Goal: Task Accomplishment & Management: Manage account settings

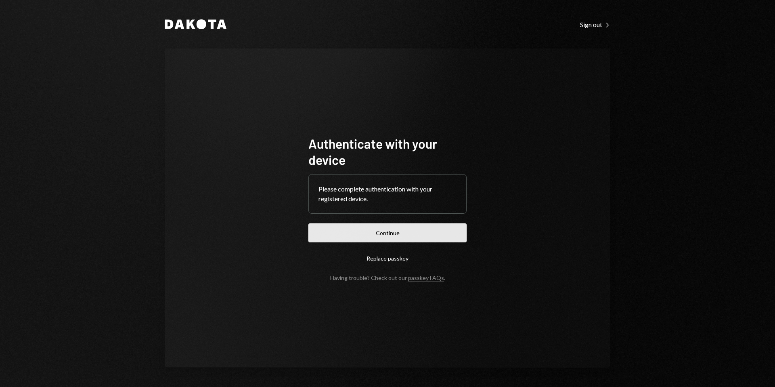
click at [396, 234] on button "Continue" at bounding box center [387, 232] width 158 height 19
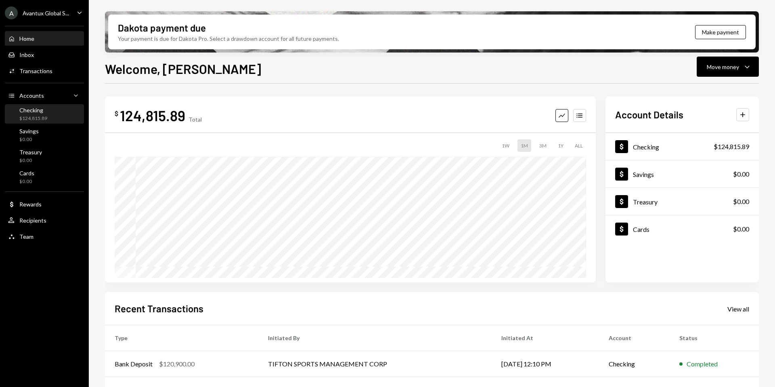
click at [44, 118] on div "$124,815.89" at bounding box center [33, 118] width 28 height 7
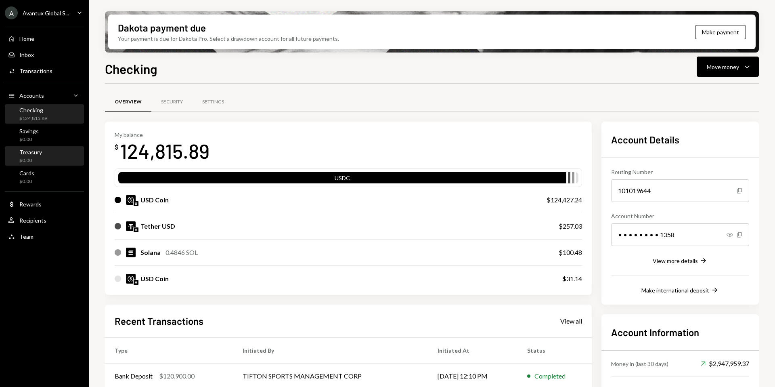
click at [40, 154] on div "Treasury" at bounding box center [30, 152] width 23 height 7
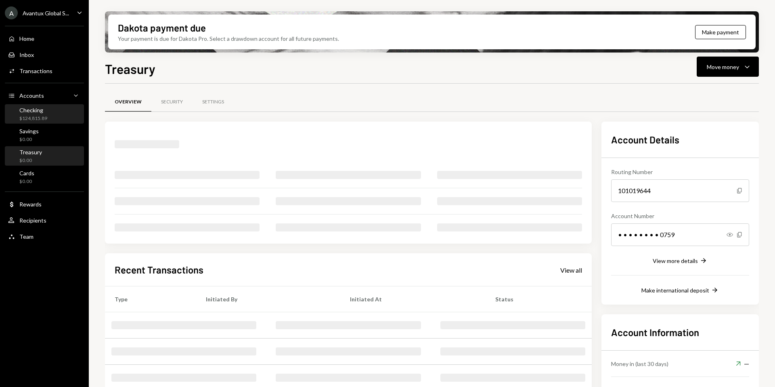
click at [40, 115] on div "$124,815.89" at bounding box center [33, 118] width 28 height 7
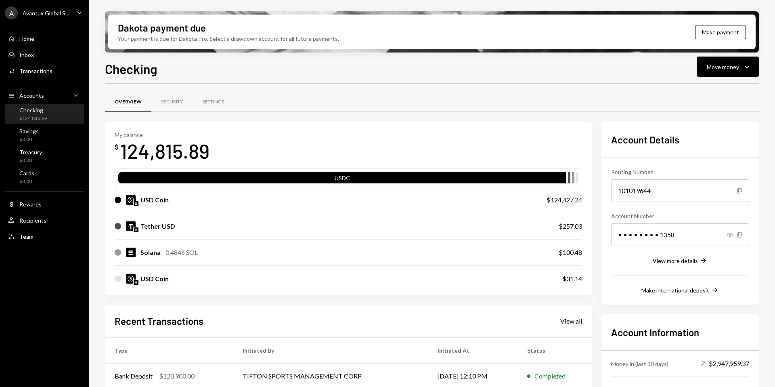
click at [41, 12] on div "Avantux Global S..." at bounding box center [46, 13] width 46 height 7
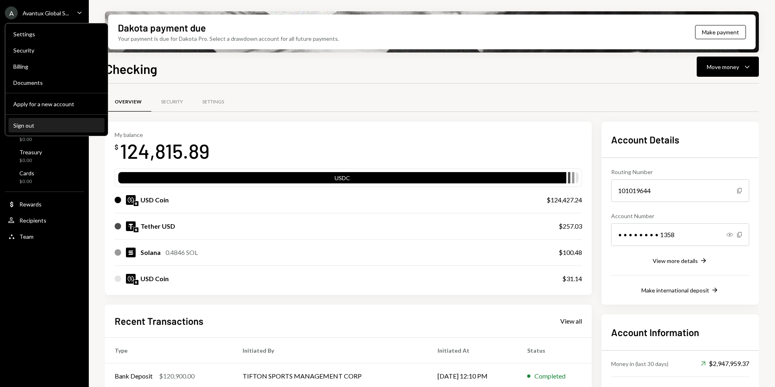
click at [31, 126] on div "Sign out" at bounding box center [56, 125] width 86 height 7
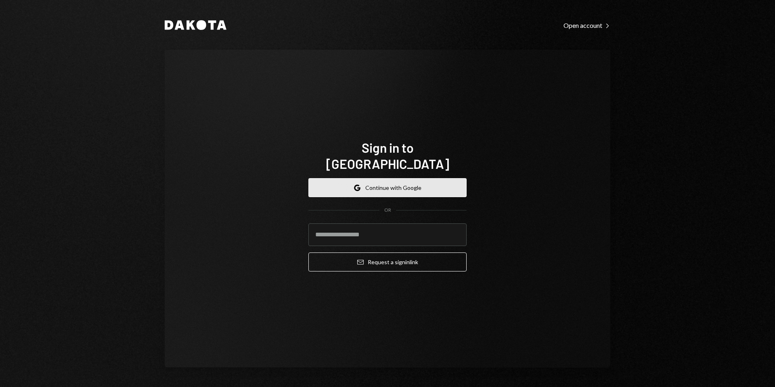
click at [370, 180] on button "Google Continue with Google" at bounding box center [387, 187] width 158 height 19
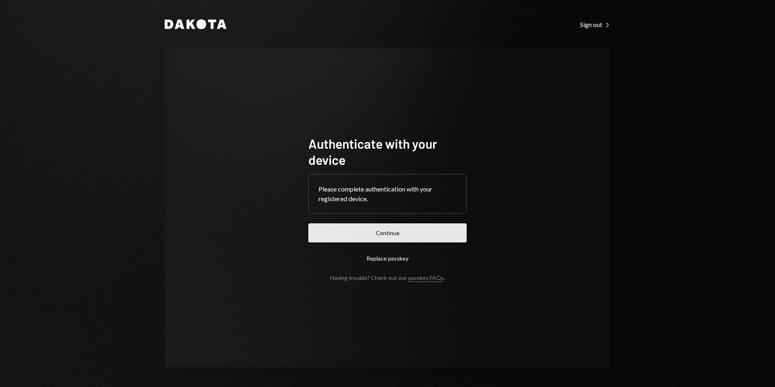
click at [407, 231] on button "Continue" at bounding box center [387, 232] width 158 height 19
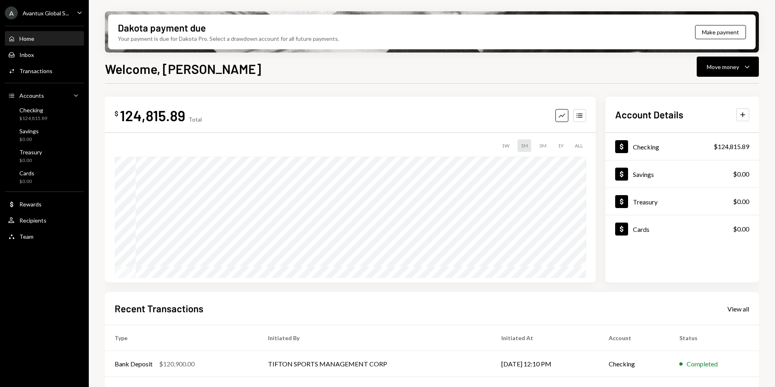
click at [40, 14] on div "Avantux Global S..." at bounding box center [46, 13] width 46 height 7
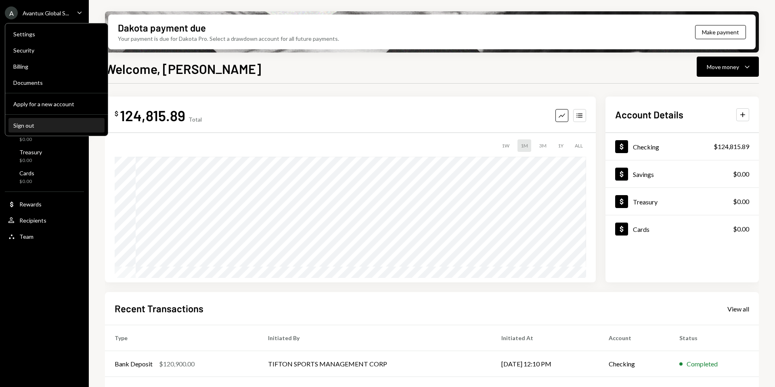
click at [42, 127] on div "Sign out" at bounding box center [56, 125] width 86 height 7
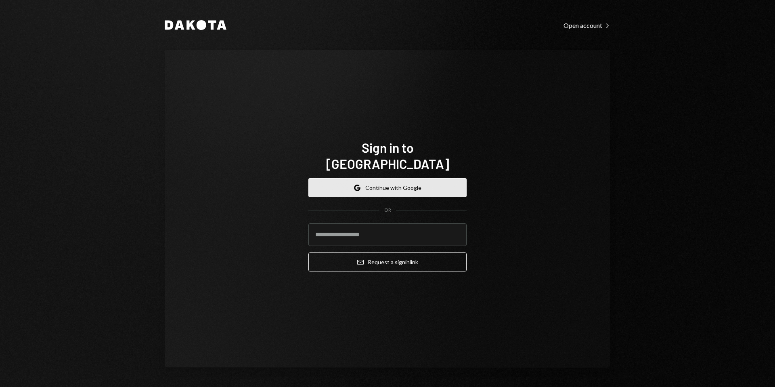
click at [388, 178] on button "Google Continue with Google" at bounding box center [387, 187] width 158 height 19
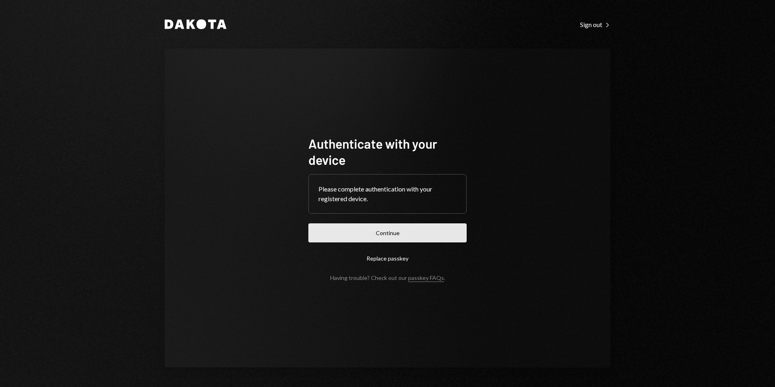
click at [395, 240] on button "Continue" at bounding box center [387, 232] width 158 height 19
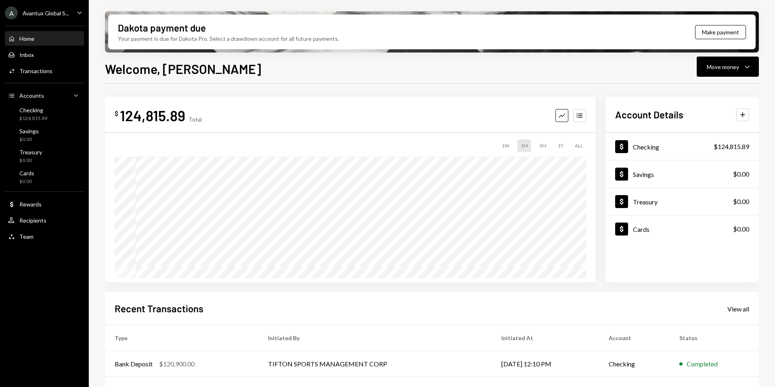
click at [44, 15] on div "Avantux Global S..." at bounding box center [46, 13] width 46 height 7
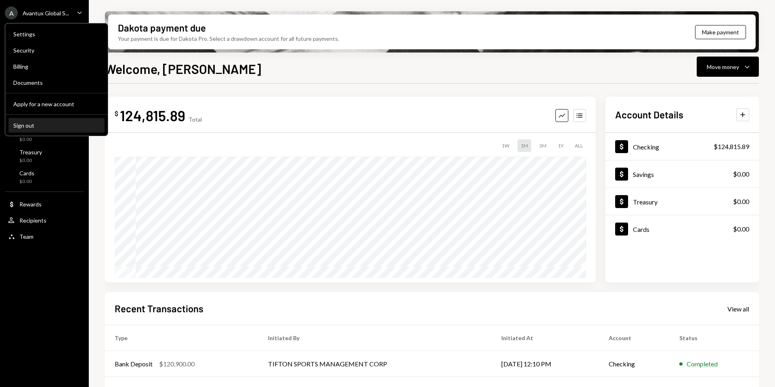
click at [42, 125] on div "Sign out" at bounding box center [56, 125] width 86 height 7
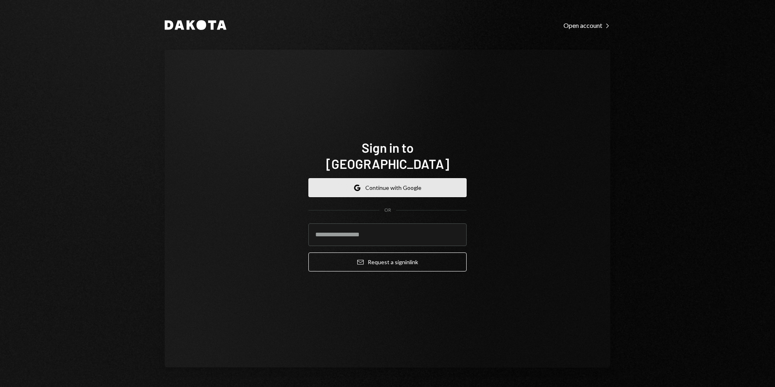
click at [387, 179] on button "Google Continue with Google" at bounding box center [387, 187] width 158 height 19
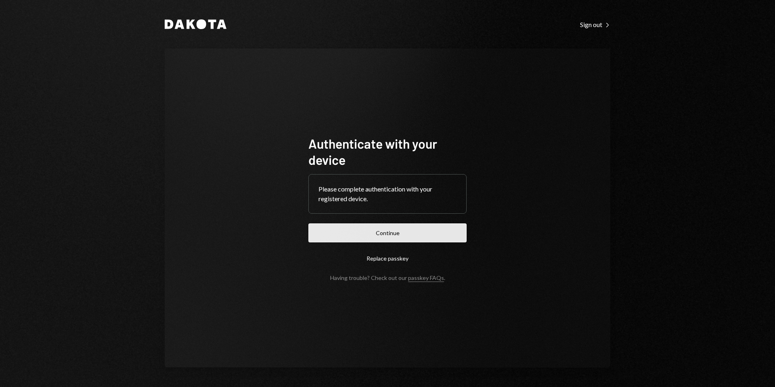
click at [399, 235] on button "Continue" at bounding box center [387, 232] width 158 height 19
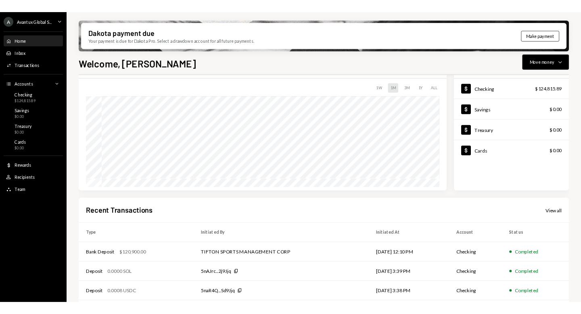
scroll to position [65, 0]
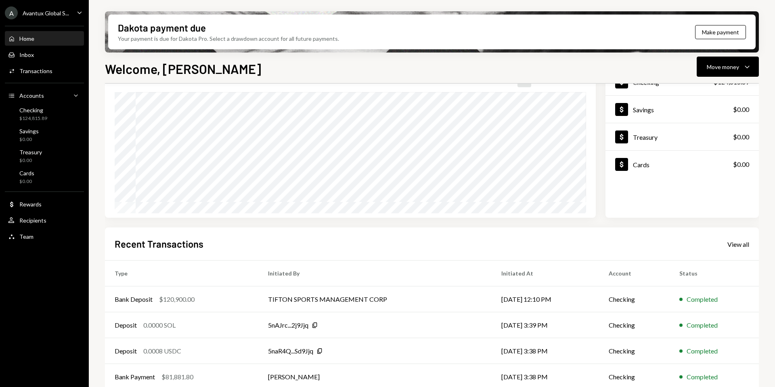
click at [58, 17] on div "A Avantux Global S..." at bounding box center [37, 12] width 64 height 13
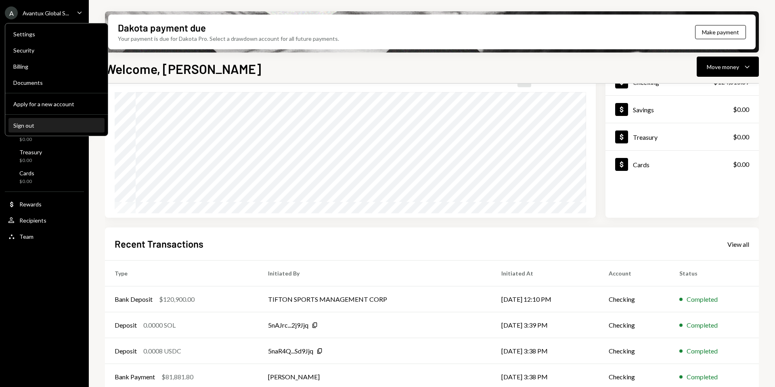
click at [37, 128] on button "Sign out" at bounding box center [56, 125] width 96 height 15
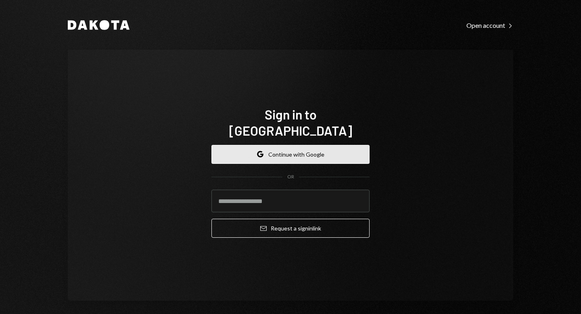
click at [283, 150] on button "Google Continue with Google" at bounding box center [291, 154] width 158 height 19
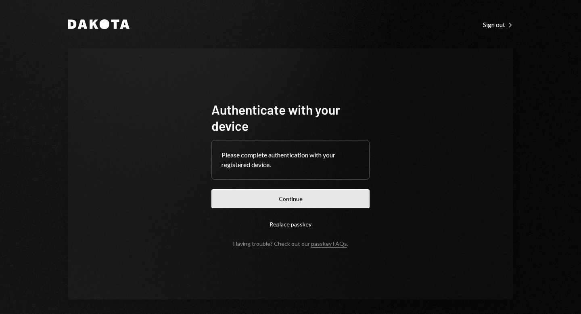
click at [286, 201] on button "Continue" at bounding box center [291, 198] width 158 height 19
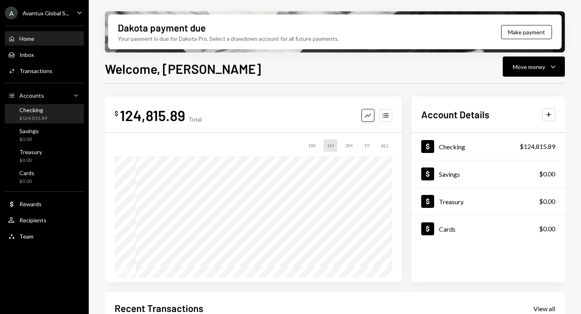
click at [22, 115] on div "$124,815.89" at bounding box center [33, 118] width 28 height 7
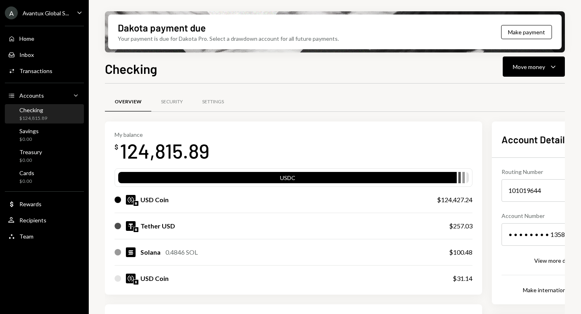
click at [42, 12] on div "Avantux Global S..." at bounding box center [46, 13] width 46 height 7
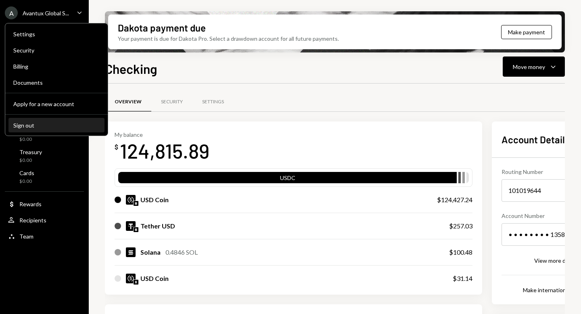
click at [46, 124] on div "Sign out" at bounding box center [56, 125] width 86 height 7
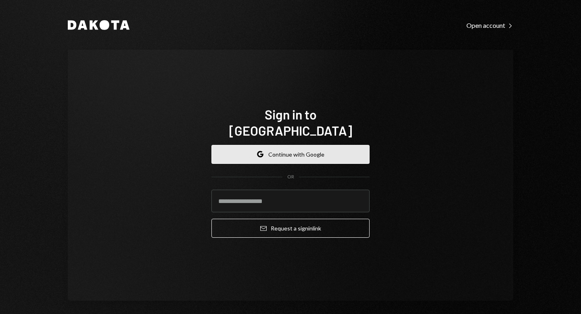
click at [247, 148] on button "Google Continue with Google" at bounding box center [291, 154] width 158 height 19
